Goal: Task Accomplishment & Management: Use online tool/utility

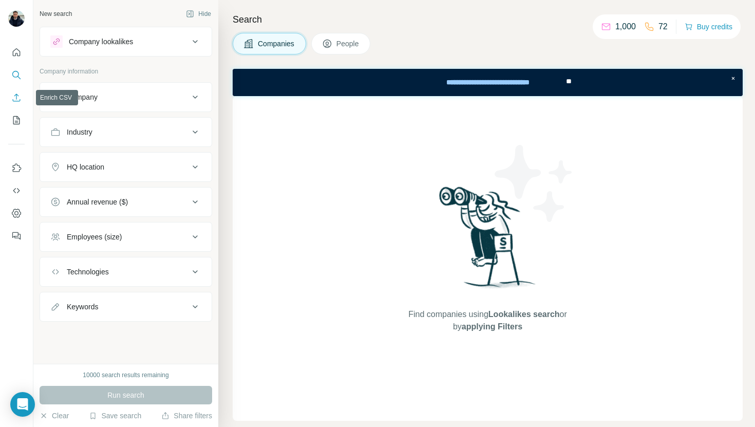
click at [17, 99] on icon "Enrich CSV" at bounding box center [16, 97] width 10 height 10
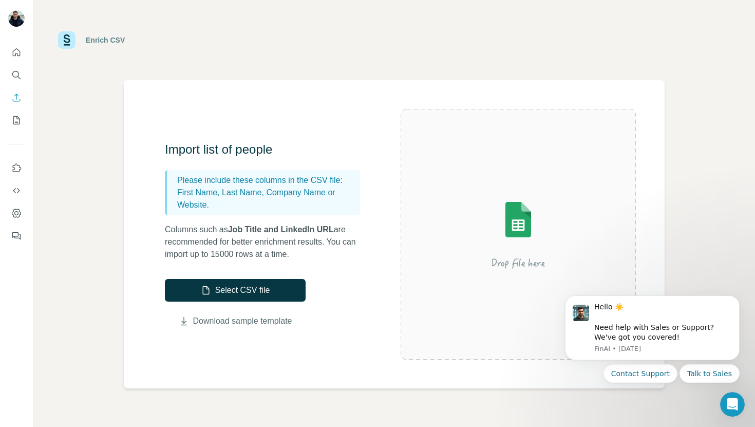
click at [236, 318] on link "Download sample template" at bounding box center [242, 321] width 99 height 12
click at [250, 288] on button "Select CSV file" at bounding box center [235, 290] width 141 height 23
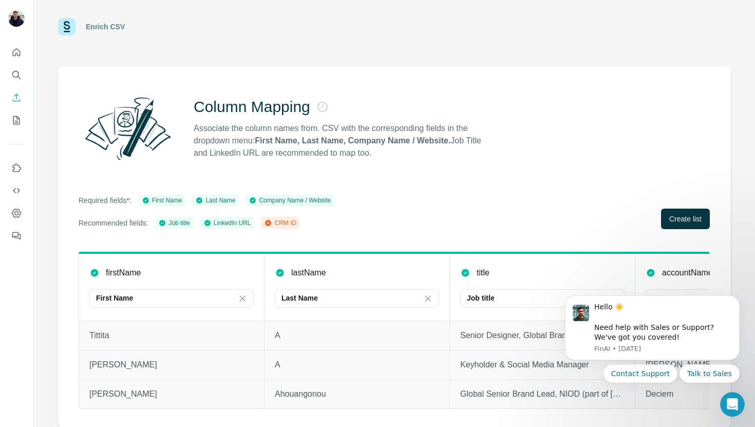
scroll to position [13, 0]
click at [687, 220] on span "Create list" at bounding box center [685, 219] width 32 height 10
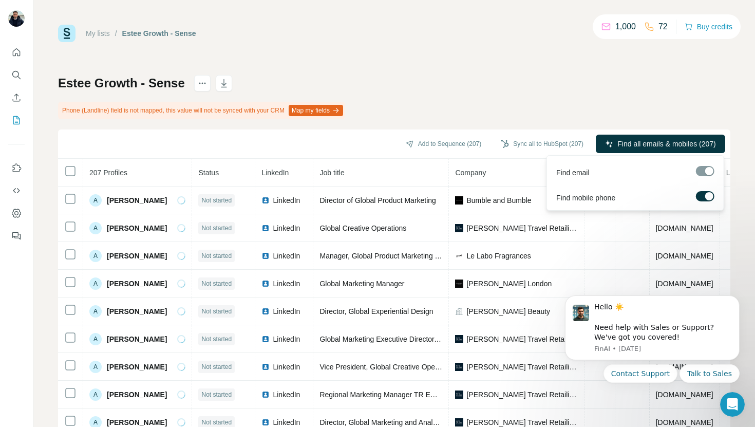
click at [707, 194] on div at bounding box center [709, 196] width 8 height 8
click at [679, 144] on span "Find all emails (207)" at bounding box center [683, 144] width 65 height 10
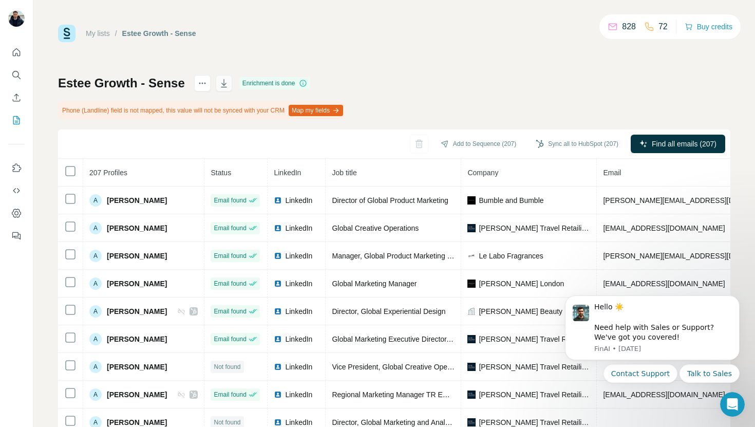
click at [226, 85] on icon "button" at bounding box center [224, 83] width 10 height 10
